Goal: Information Seeking & Learning: Learn about a topic

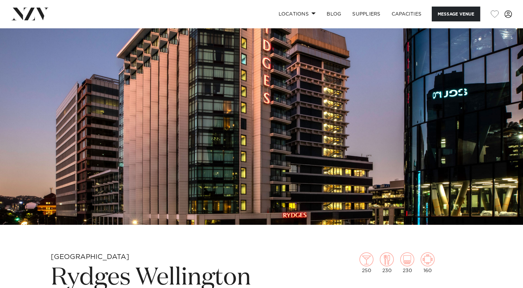
scroll to position [208, 0]
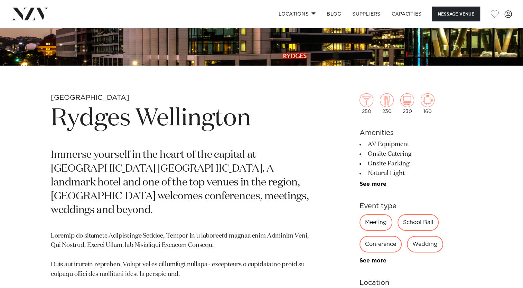
click at [230, 149] on p "Immerse yourself in the heart of the capital at [GEOGRAPHIC_DATA] [GEOGRAPHIC_D…" at bounding box center [181, 183] width 260 height 69
click at [238, 171] on p "Immerse yourself in the heart of the capital at [GEOGRAPHIC_DATA] [GEOGRAPHIC_D…" at bounding box center [181, 183] width 260 height 69
click at [281, 174] on p "Immerse yourself in the heart of the capital at [GEOGRAPHIC_DATA] [GEOGRAPHIC_D…" at bounding box center [181, 183] width 260 height 69
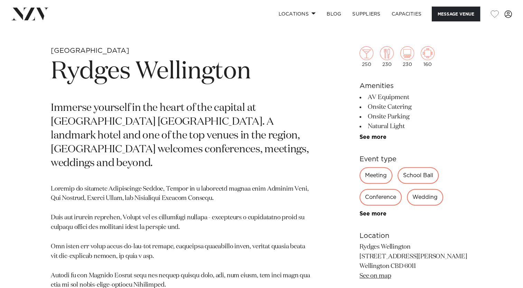
scroll to position [311, 0]
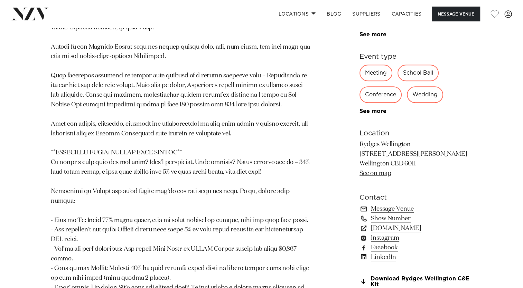
scroll to position [553, 0]
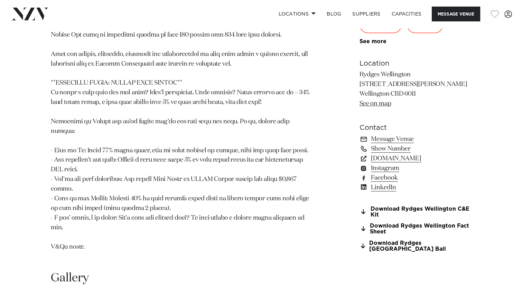
click at [275, 176] on p at bounding box center [181, 69] width 260 height 367
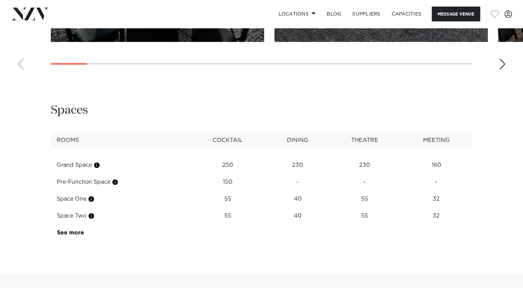
scroll to position [795, 0]
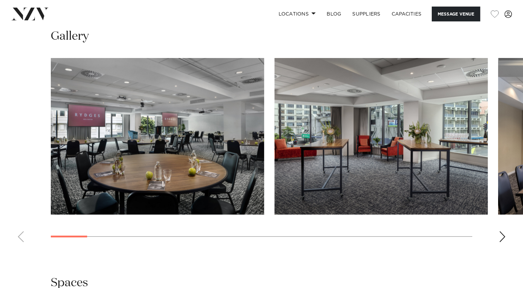
click at [443, 104] on img "2 / 22" at bounding box center [381, 136] width 213 height 157
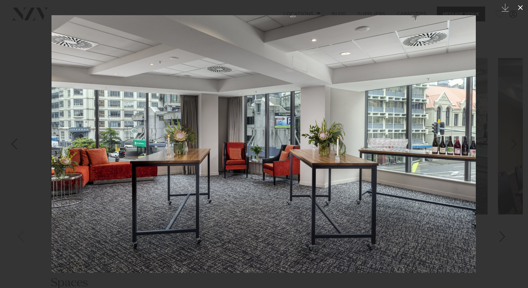
click at [521, 9] on icon at bounding box center [521, 7] width 8 height 8
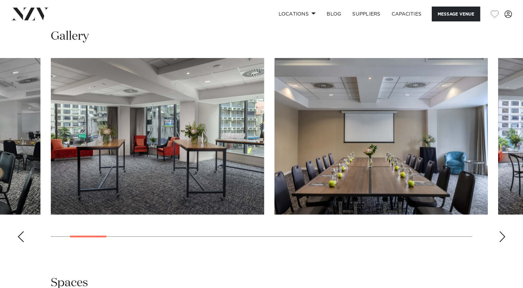
click at [505, 197] on swiper-container at bounding box center [261, 153] width 523 height 190
click at [504, 231] on div "Next slide" at bounding box center [502, 236] width 7 height 11
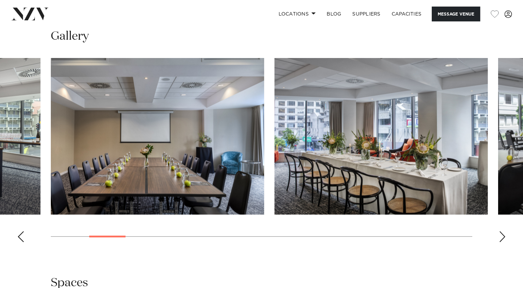
click at [504, 231] on div "Next slide" at bounding box center [502, 236] width 7 height 11
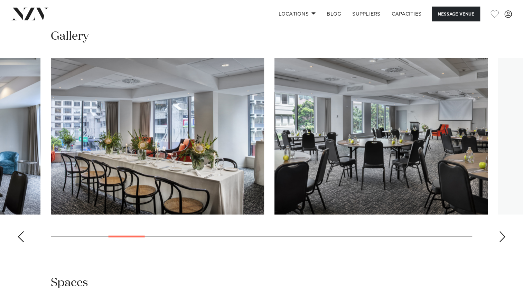
click at [504, 231] on div "Next slide" at bounding box center [502, 236] width 7 height 11
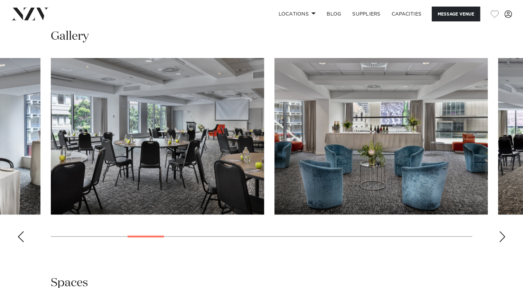
click at [504, 231] on div "Next slide" at bounding box center [502, 236] width 7 height 11
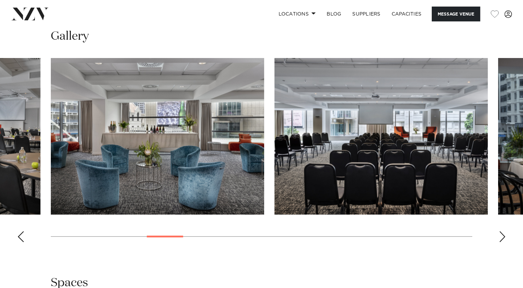
click at [504, 231] on div "Next slide" at bounding box center [502, 236] width 7 height 11
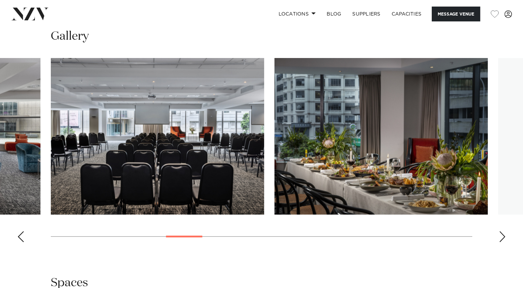
click at [504, 231] on div "Next slide" at bounding box center [502, 236] width 7 height 11
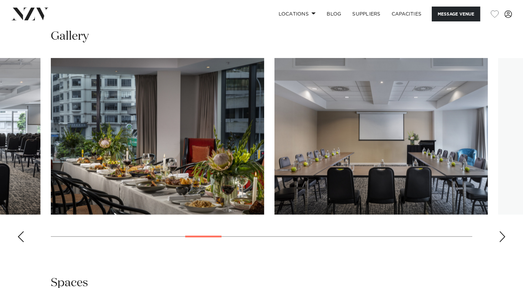
click at [504, 231] on div "Next slide" at bounding box center [502, 236] width 7 height 11
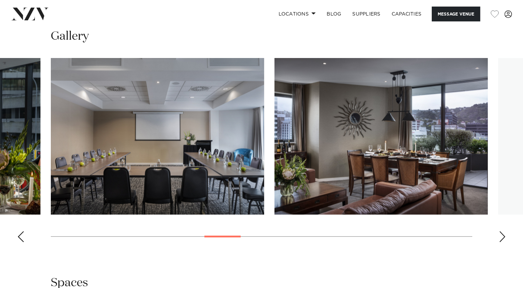
click at [504, 231] on div "Next slide" at bounding box center [502, 236] width 7 height 11
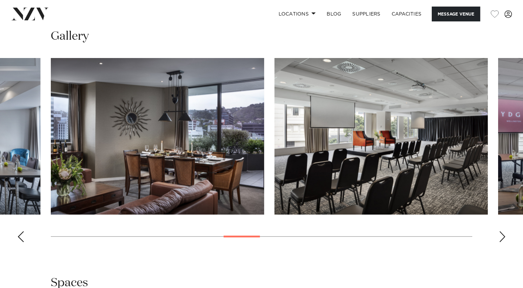
scroll to position [553, 0]
